Goal: Task Accomplishment & Management: Manage account settings

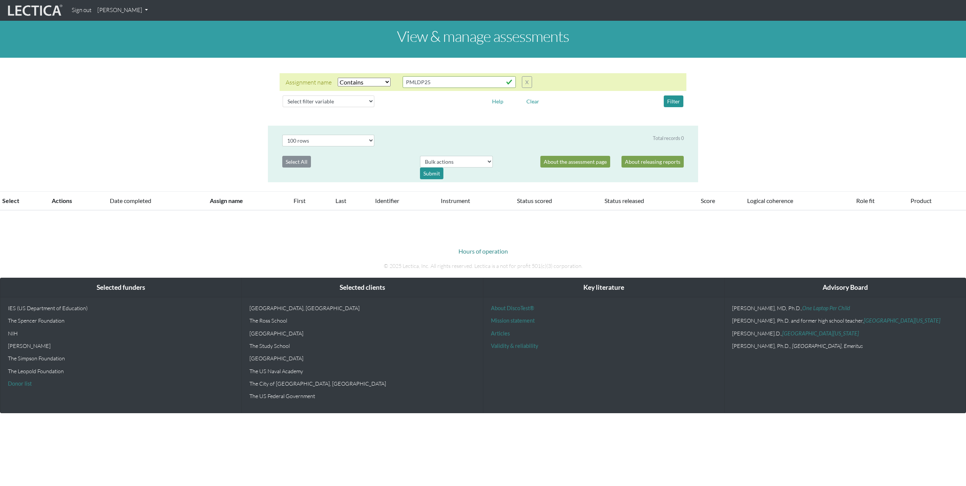
select select "icontains"
select select "100"
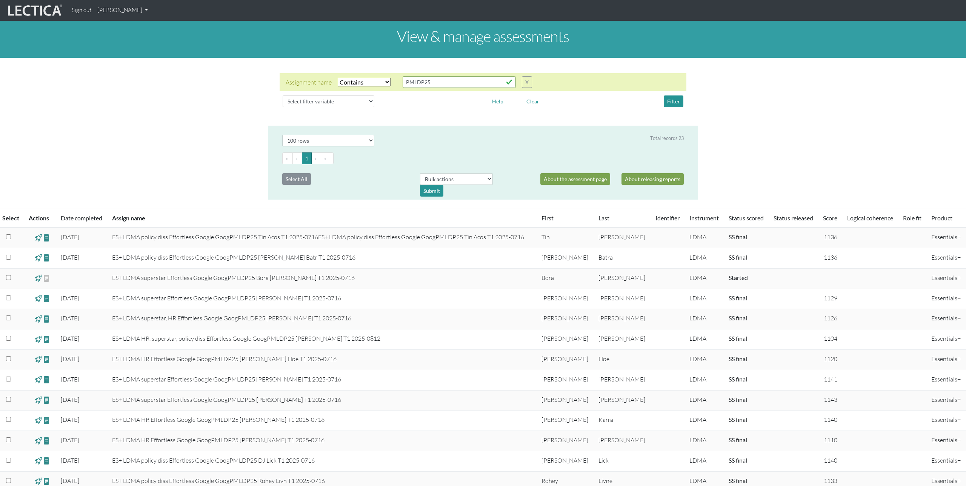
click at [138, 11] on link "[PERSON_NAME]" at bounding box center [122, 10] width 57 height 15
click at [123, 26] on link "My Profile" at bounding box center [132, 27] width 60 height 9
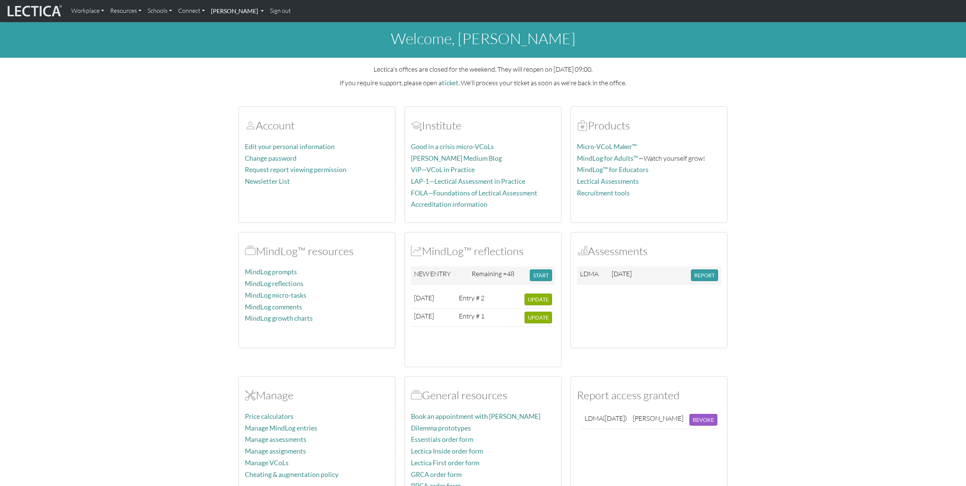
click at [237, 14] on link "[PERSON_NAME]" at bounding box center [237, 11] width 59 height 16
click at [234, 91] on li "MindLog" at bounding box center [246, 93] width 62 height 12
click at [236, 10] on link "[PERSON_NAME]" at bounding box center [237, 11] width 59 height 16
click at [235, 103] on link "MindLog entries" at bounding box center [246, 103] width 62 height 9
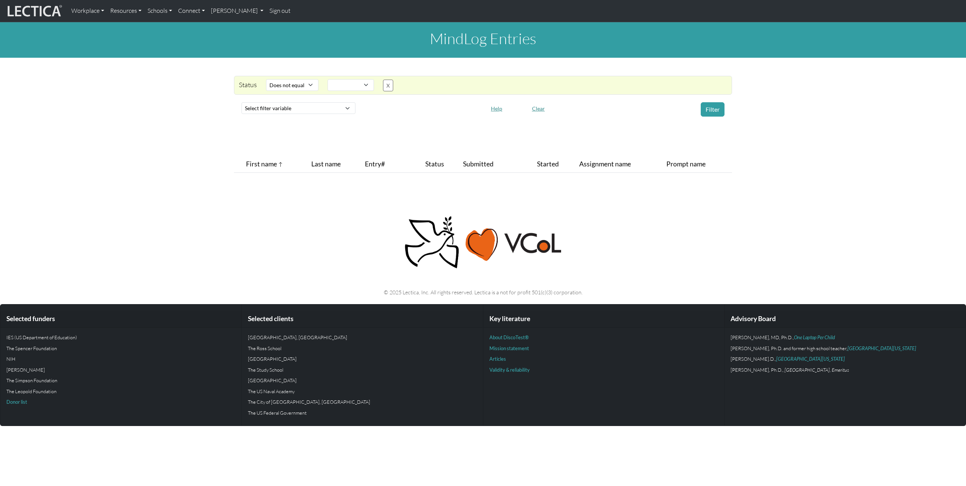
select select "not_iexact"
select select
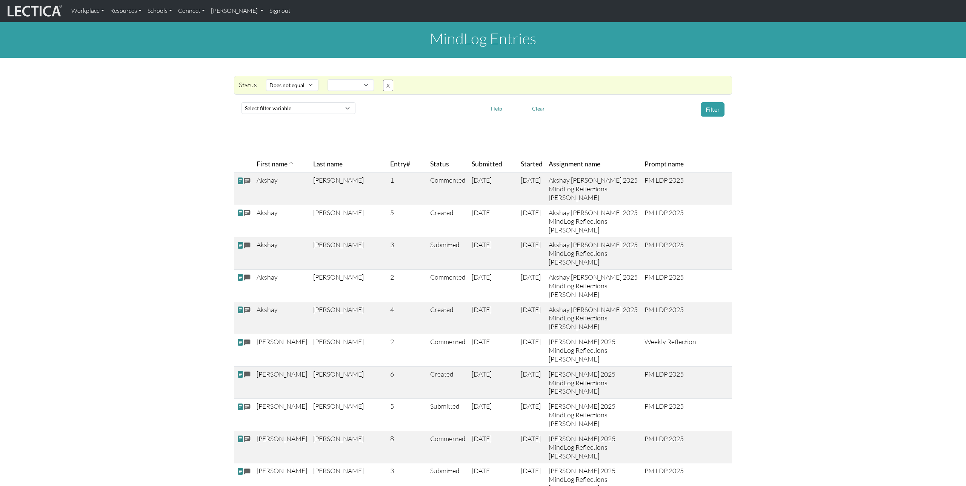
click at [430, 166] on span "Status" at bounding box center [439, 164] width 19 height 11
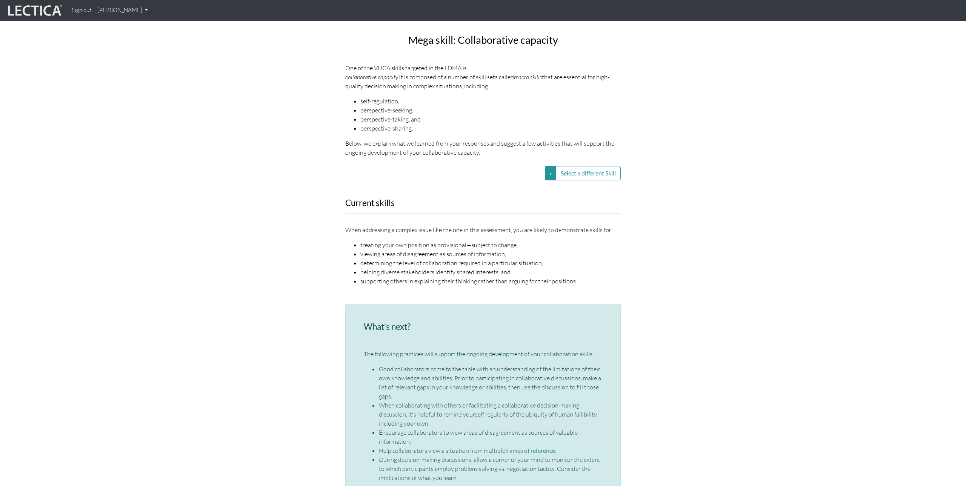
scroll to position [965, 0]
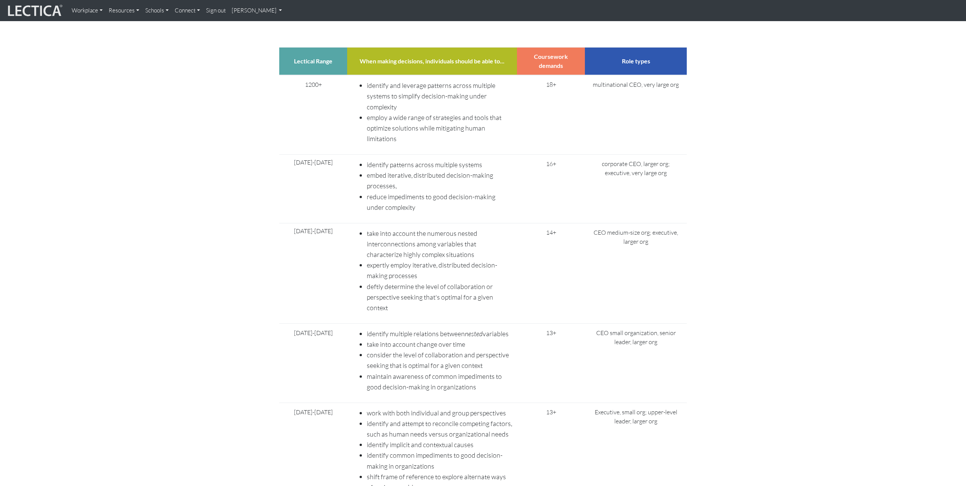
scroll to position [2650, 0]
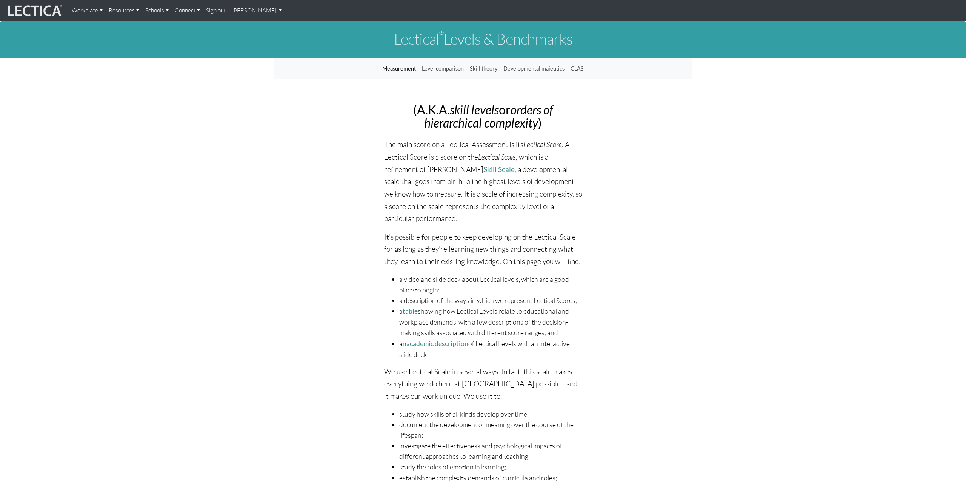
scroll to position [2650, 0]
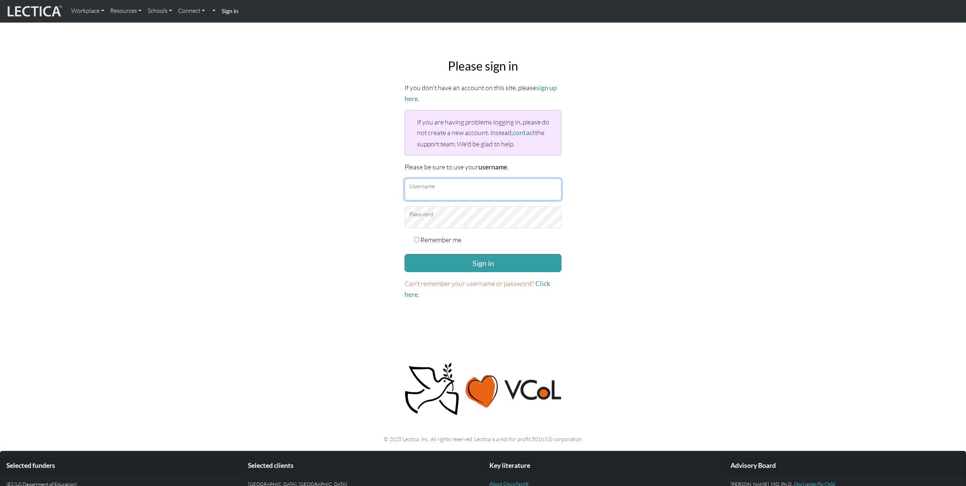
click at [454, 188] on input "Username" at bounding box center [483, 189] width 157 height 22
type input "trex"
